Goal: Task Accomplishment & Management: Use online tool/utility

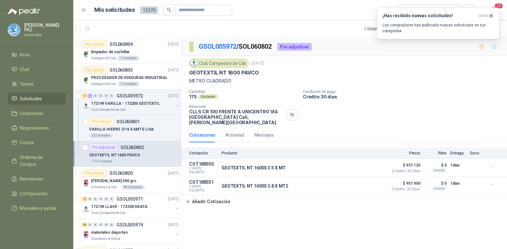
scroll to position [64, 0]
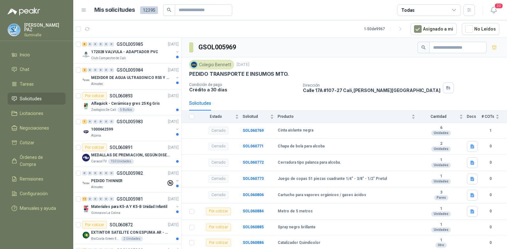
click at [28, 98] on span "Solicitudes" at bounding box center [31, 98] width 22 height 7
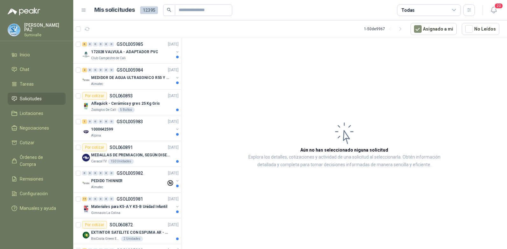
click at [430, 11] on div "Todas" at bounding box center [429, 9] width 64 height 11
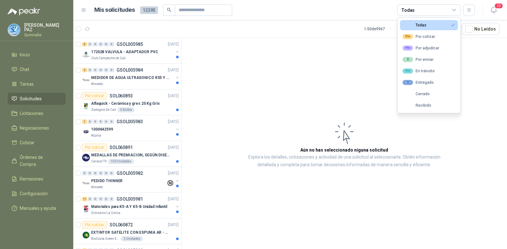
click at [425, 25] on div "Todas" at bounding box center [414, 25] width 24 height 4
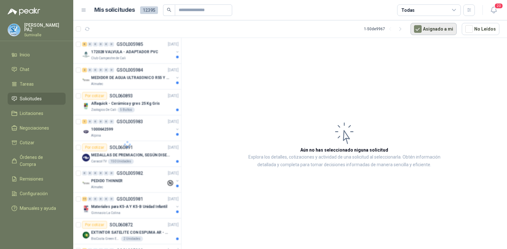
click at [423, 24] on button "Asignado a mi" at bounding box center [433, 29] width 46 height 12
click at [416, 11] on div "Todas" at bounding box center [429, 9] width 64 height 11
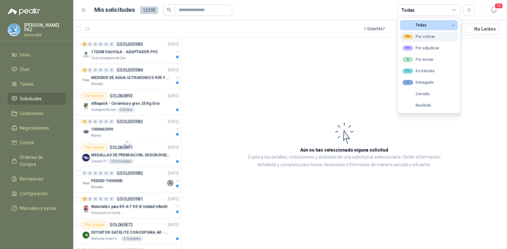
click at [415, 34] on div "99+ Por cotizar" at bounding box center [418, 36] width 32 height 5
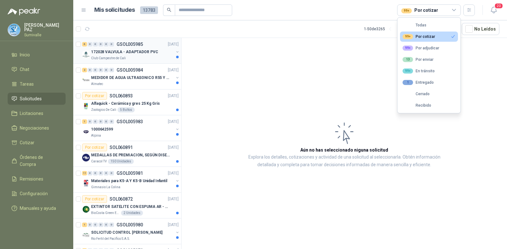
click at [143, 51] on p "172028 VALVULA - ADAPTADOR PVC" at bounding box center [124, 52] width 67 height 6
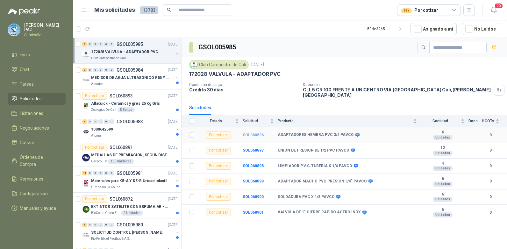
click at [251, 133] on b "SOL060896" at bounding box center [253, 135] width 21 height 4
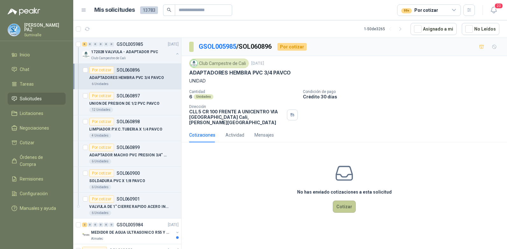
click at [344, 203] on button "Cotizar" at bounding box center [344, 206] width 23 height 12
